Goal: Find specific page/section: Find specific page/section

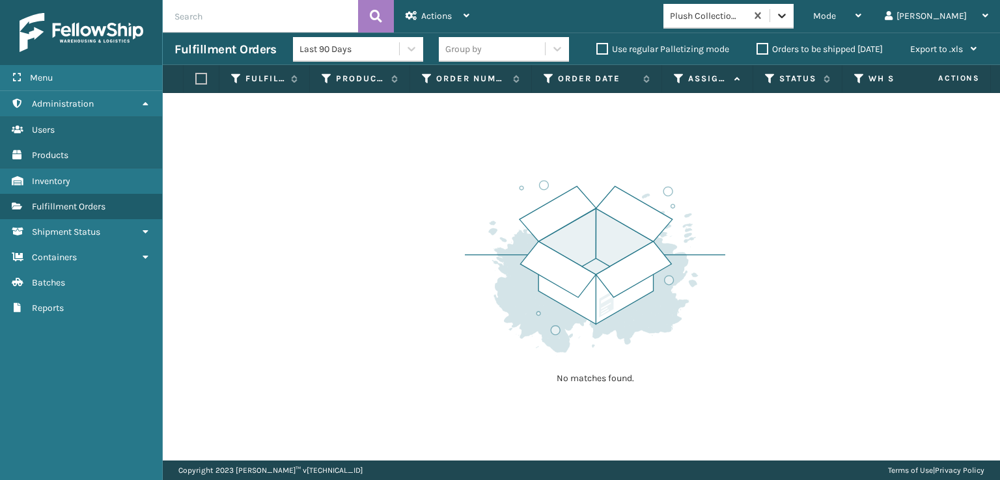
click at [793, 7] on div at bounding box center [781, 15] width 23 height 23
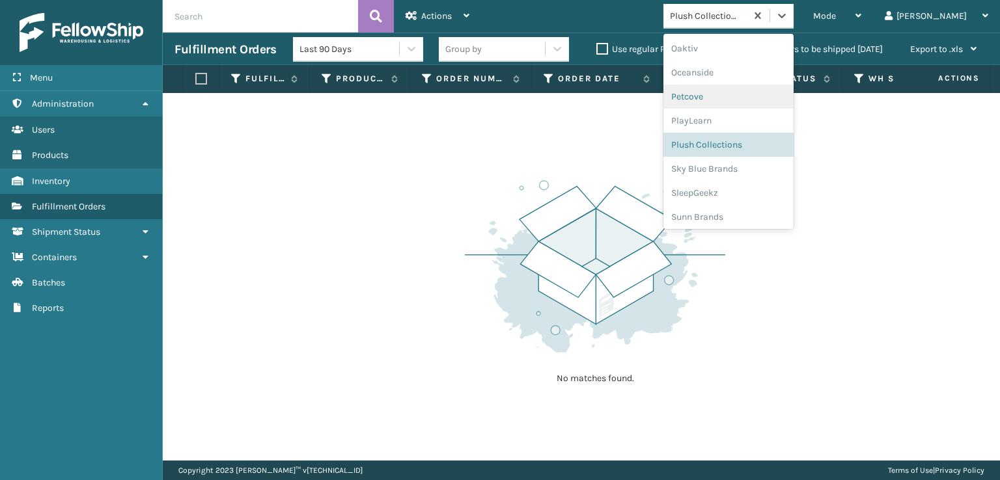
scroll to position [653, 0]
click at [746, 193] on div "SleepGeekz" at bounding box center [728, 190] width 130 height 24
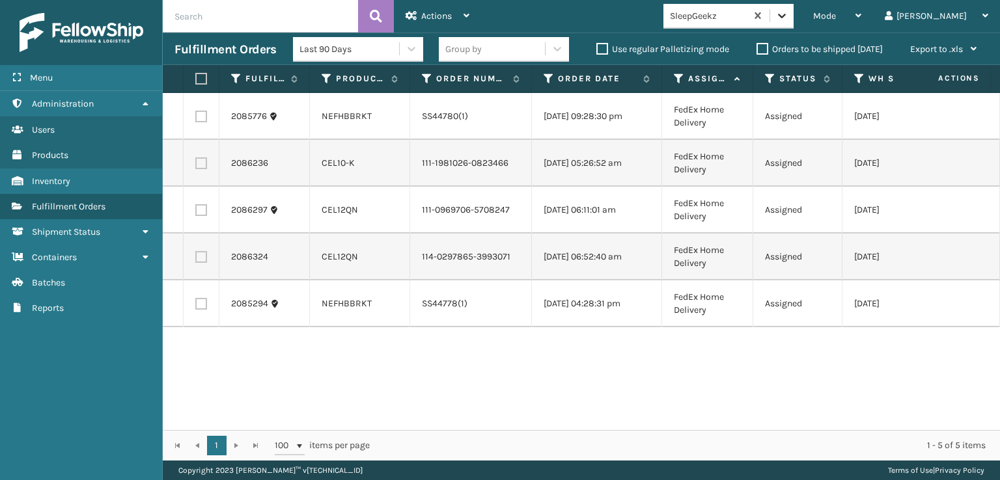
click at [788, 19] on icon at bounding box center [781, 15] width 13 height 13
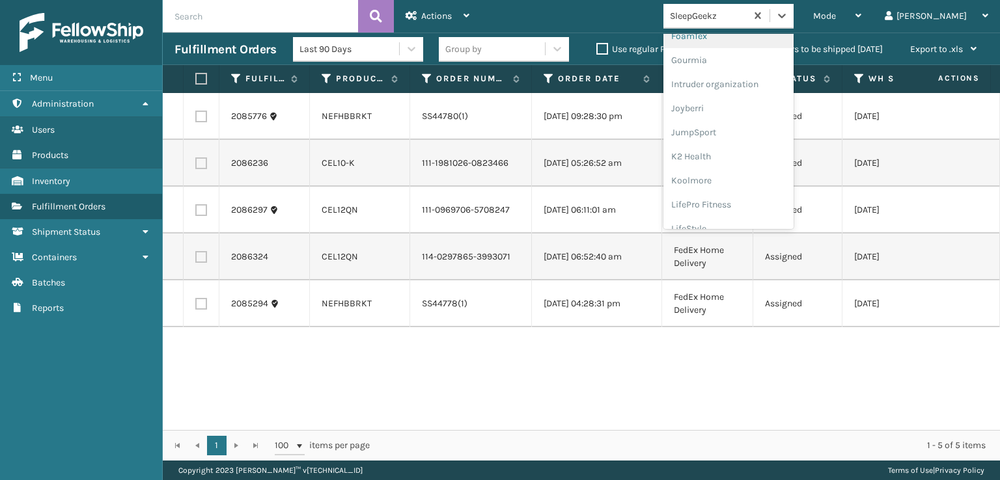
scroll to position [260, 0]
click at [741, 102] on div "FoamTex" at bounding box center [728, 101] width 130 height 24
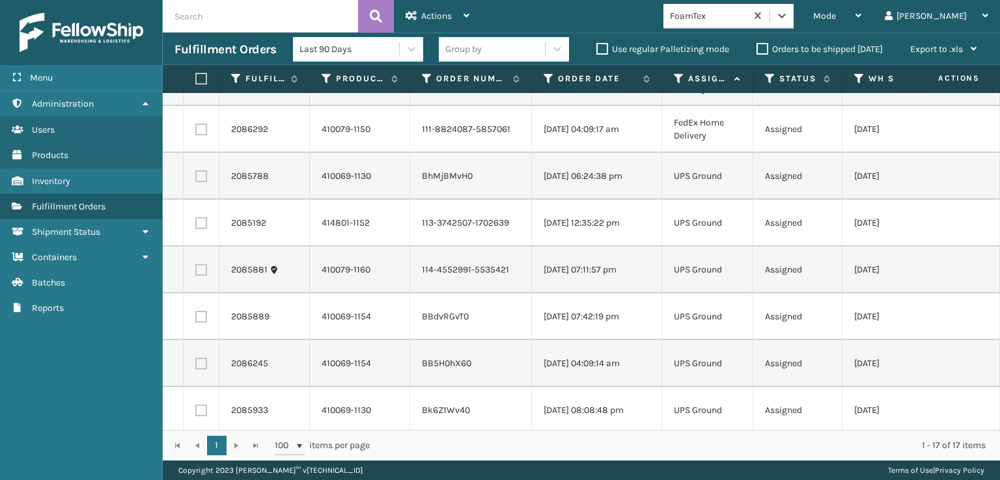
scroll to position [13, 0]
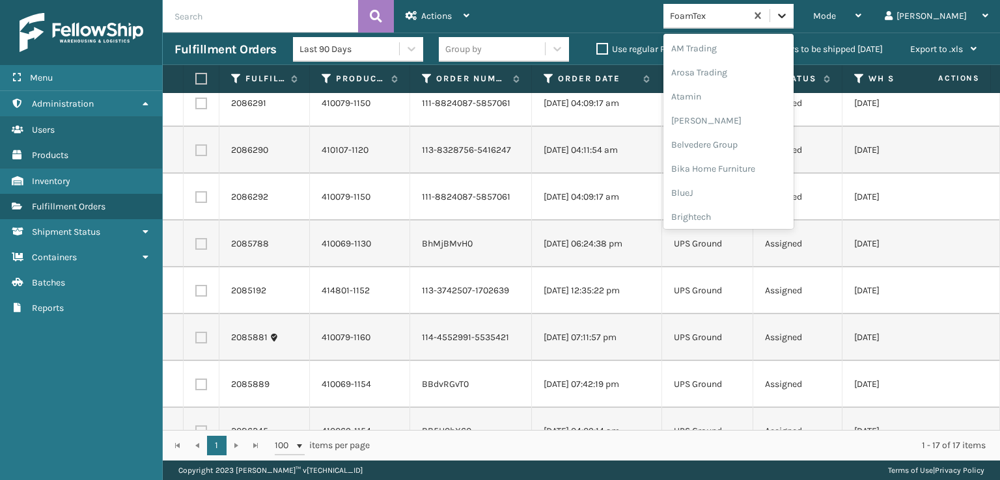
click at [793, 27] on div at bounding box center [781, 15] width 23 height 23
click at [756, 169] on div "[PERSON_NAME] Brands" at bounding box center [728, 174] width 130 height 24
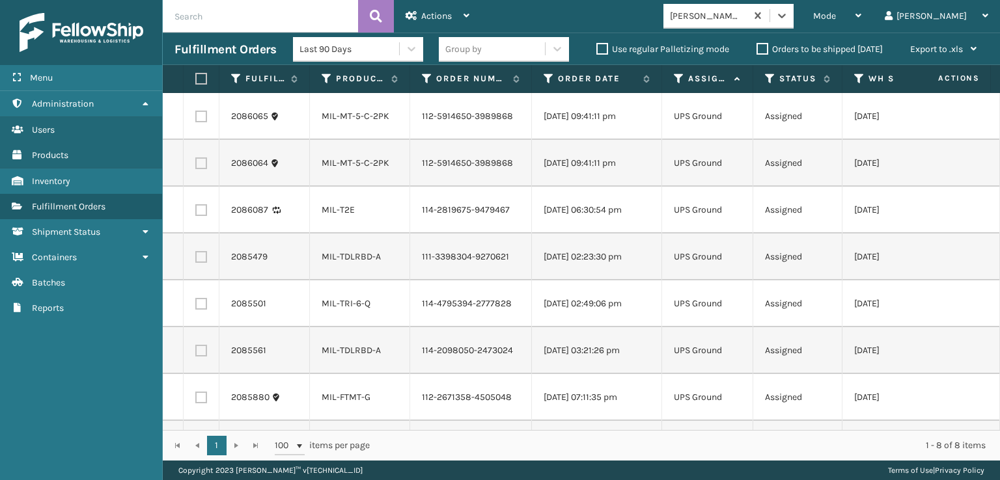
scroll to position [47, 0]
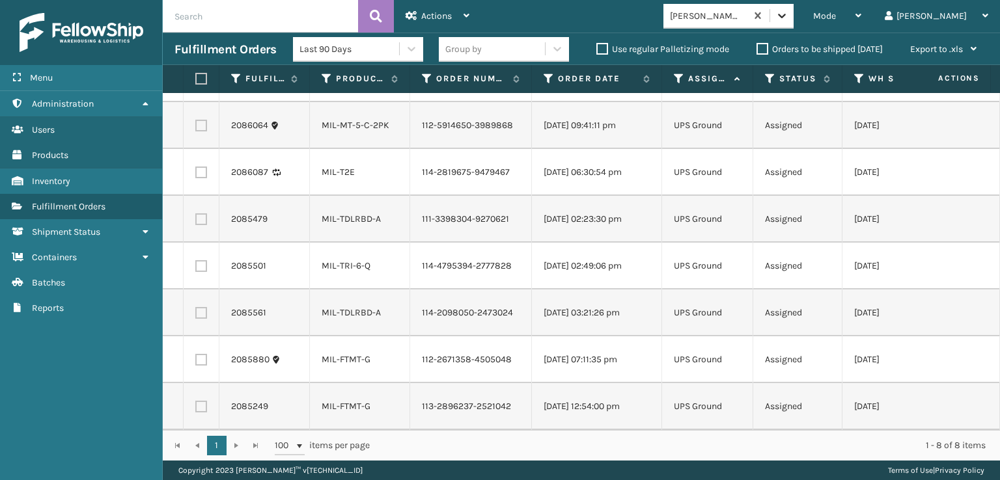
click at [788, 13] on icon at bounding box center [781, 15] width 13 height 13
click at [951, 154] on td at bounding box center [951, 172] width 98 height 47
